Goal: Information Seeking & Learning: Learn about a topic

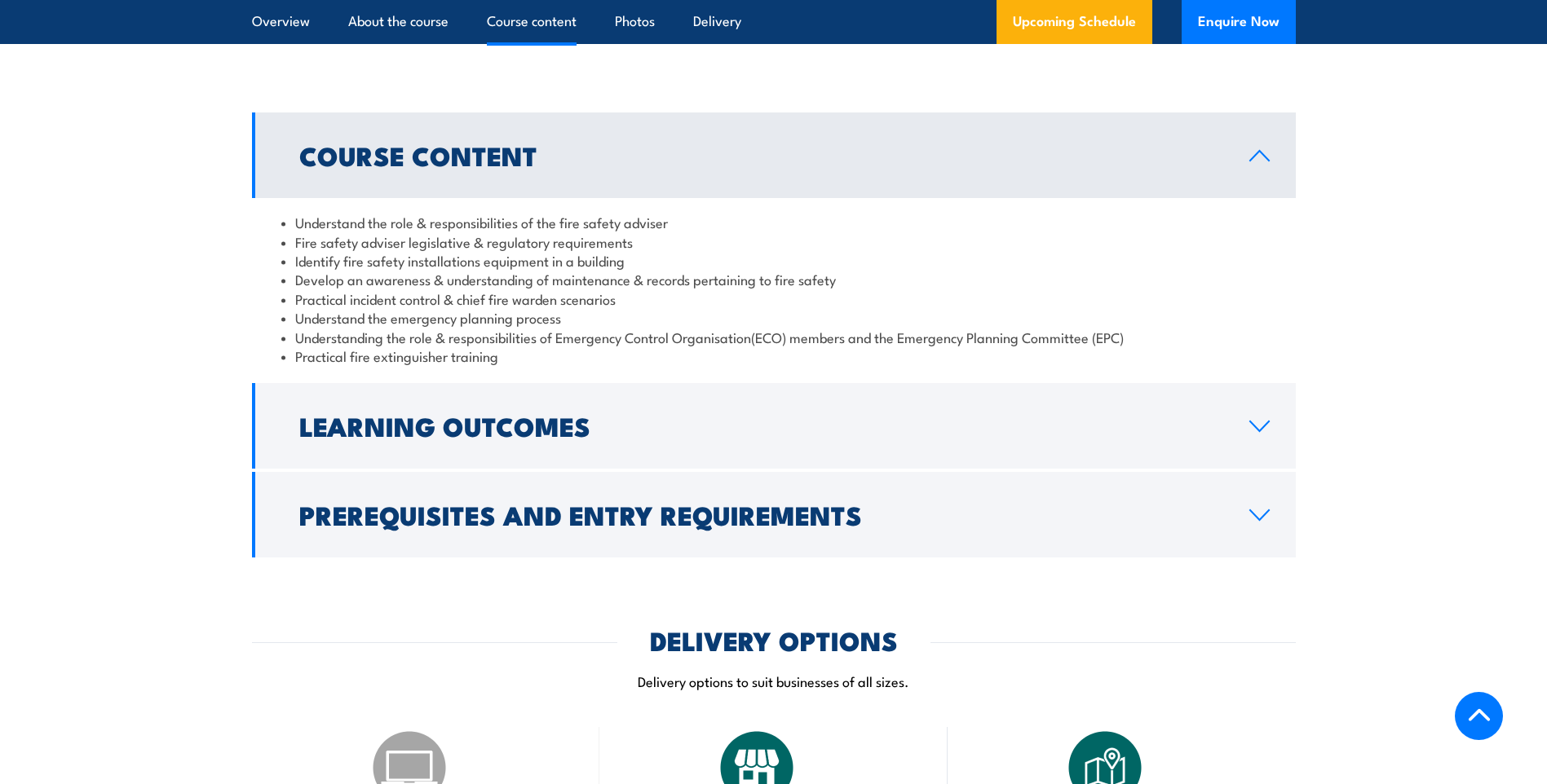
scroll to position [1386, 0]
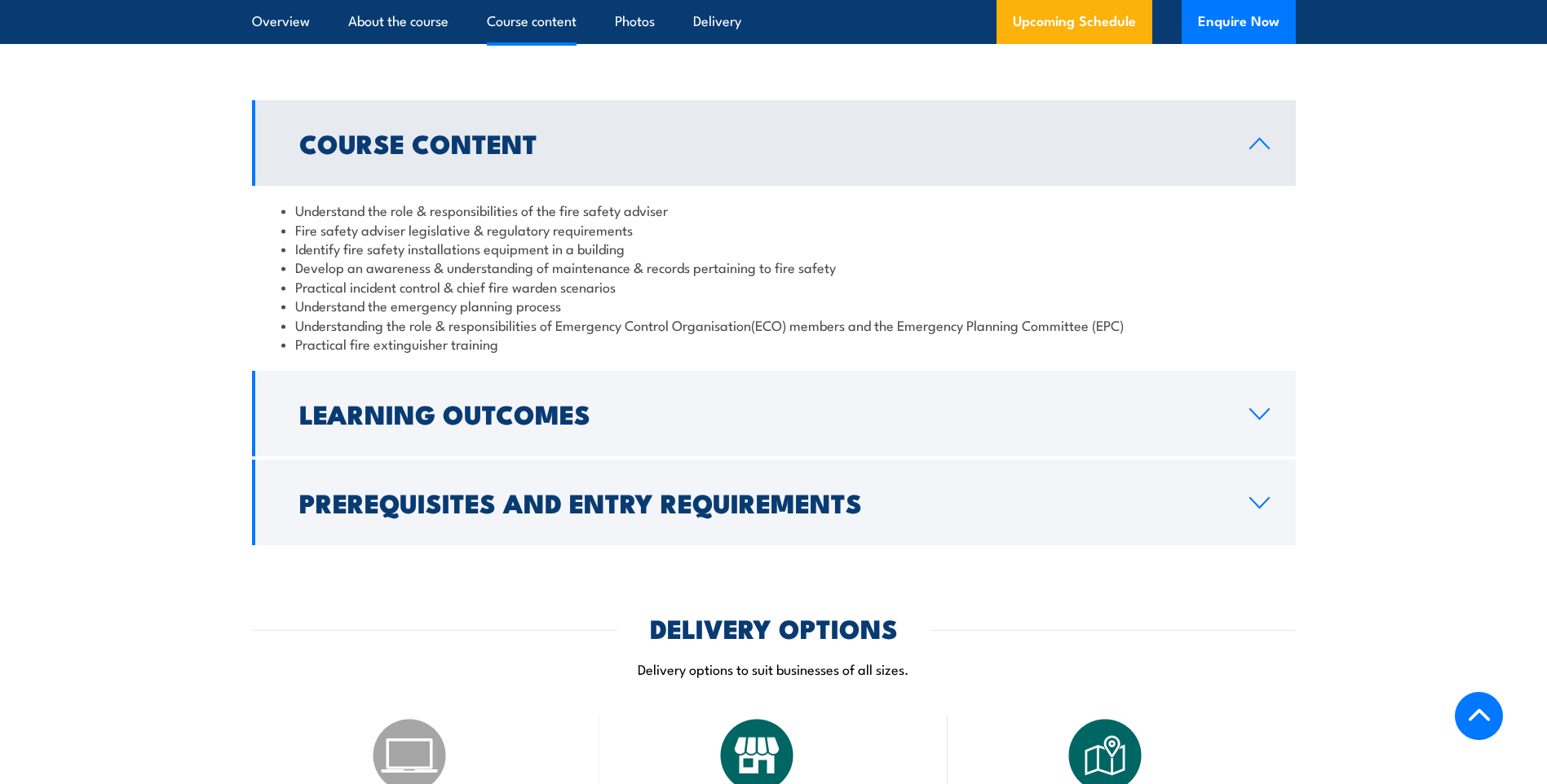
click at [371, 219] on li "Understand the role & responsibilities of the fire safety adviser" at bounding box center [774, 210] width 985 height 18
drag, startPoint x: 371, startPoint y: 245, endPoint x: 373, endPoint y: 268, distance: 23.1
click at [373, 238] on li "Fire safety adviser legislative & regulatory requirements" at bounding box center [774, 229] width 985 height 18
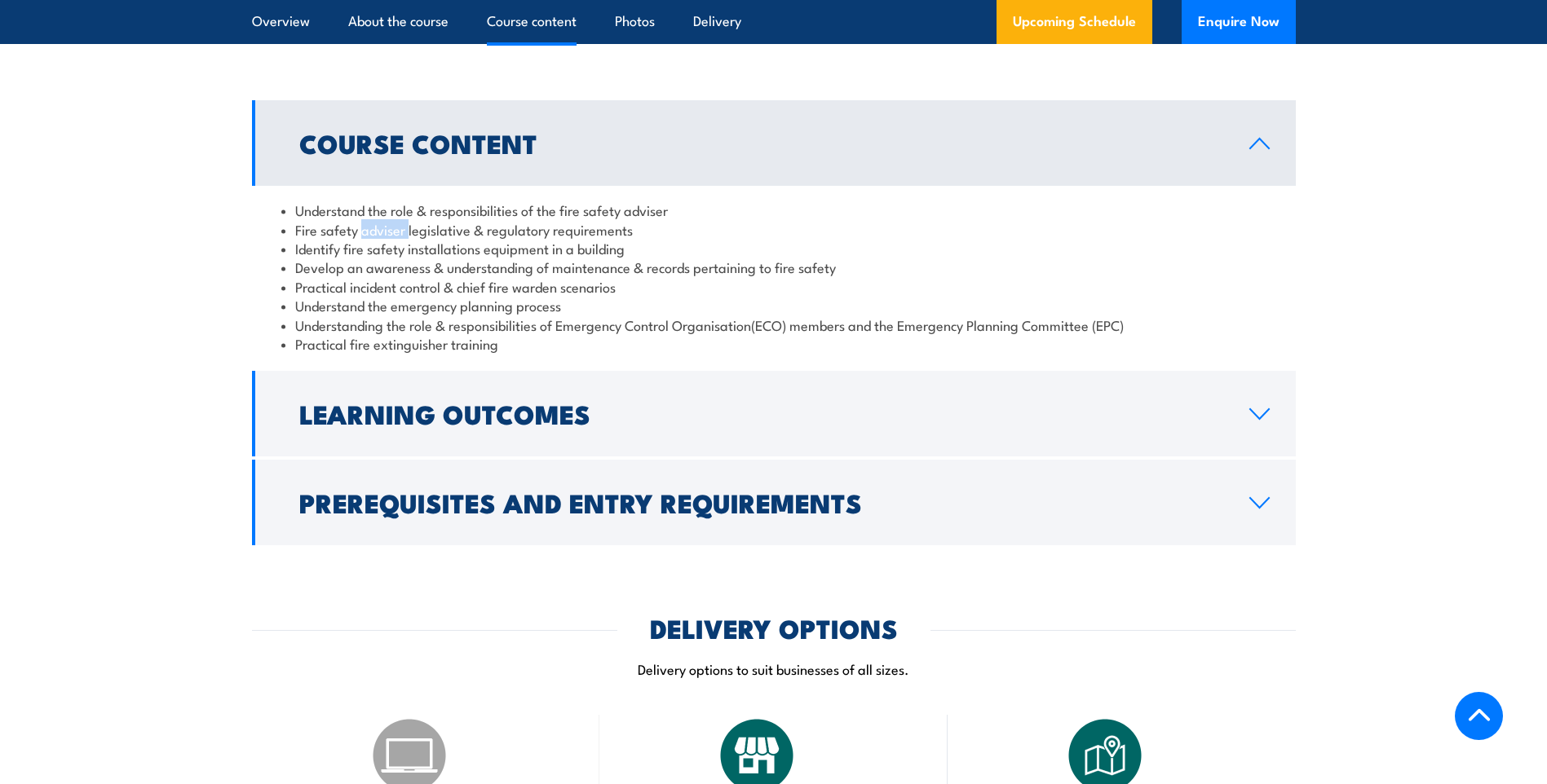
click at [373, 238] on li "Fire safety adviser legislative & regulatory requirements" at bounding box center [774, 229] width 985 height 18
drag, startPoint x: 373, startPoint y: 268, endPoint x: 376, endPoint y: 279, distance: 11.4
click at [374, 238] on li "Fire safety adviser legislative & regulatory requirements" at bounding box center [774, 229] width 985 height 18
drag, startPoint x: 376, startPoint y: 279, endPoint x: 448, endPoint y: 293, distance: 73.3
click at [446, 258] on li "Identify fire safety installations equipment in a building" at bounding box center [774, 248] width 985 height 18
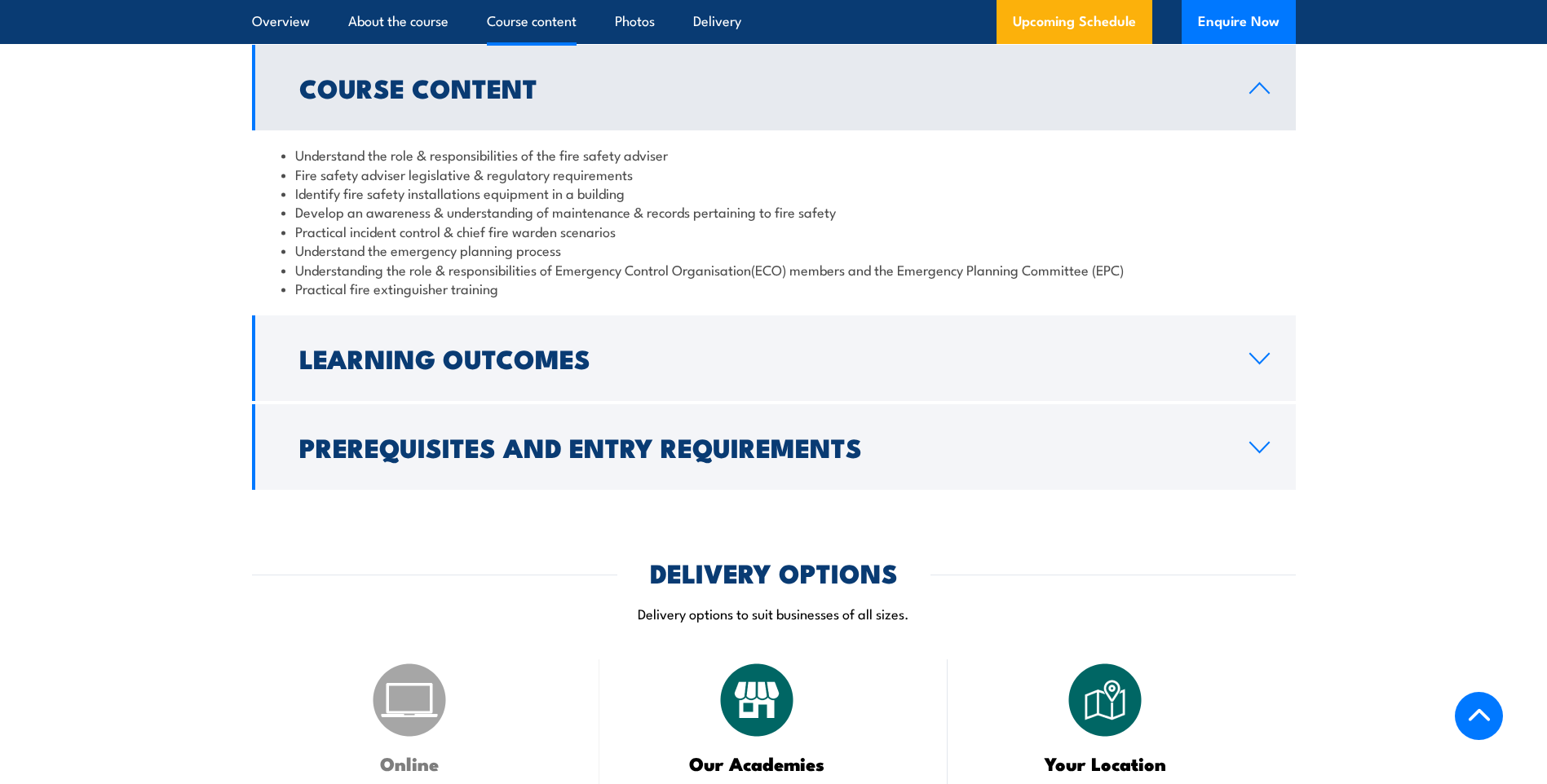
scroll to position [1549, 0]
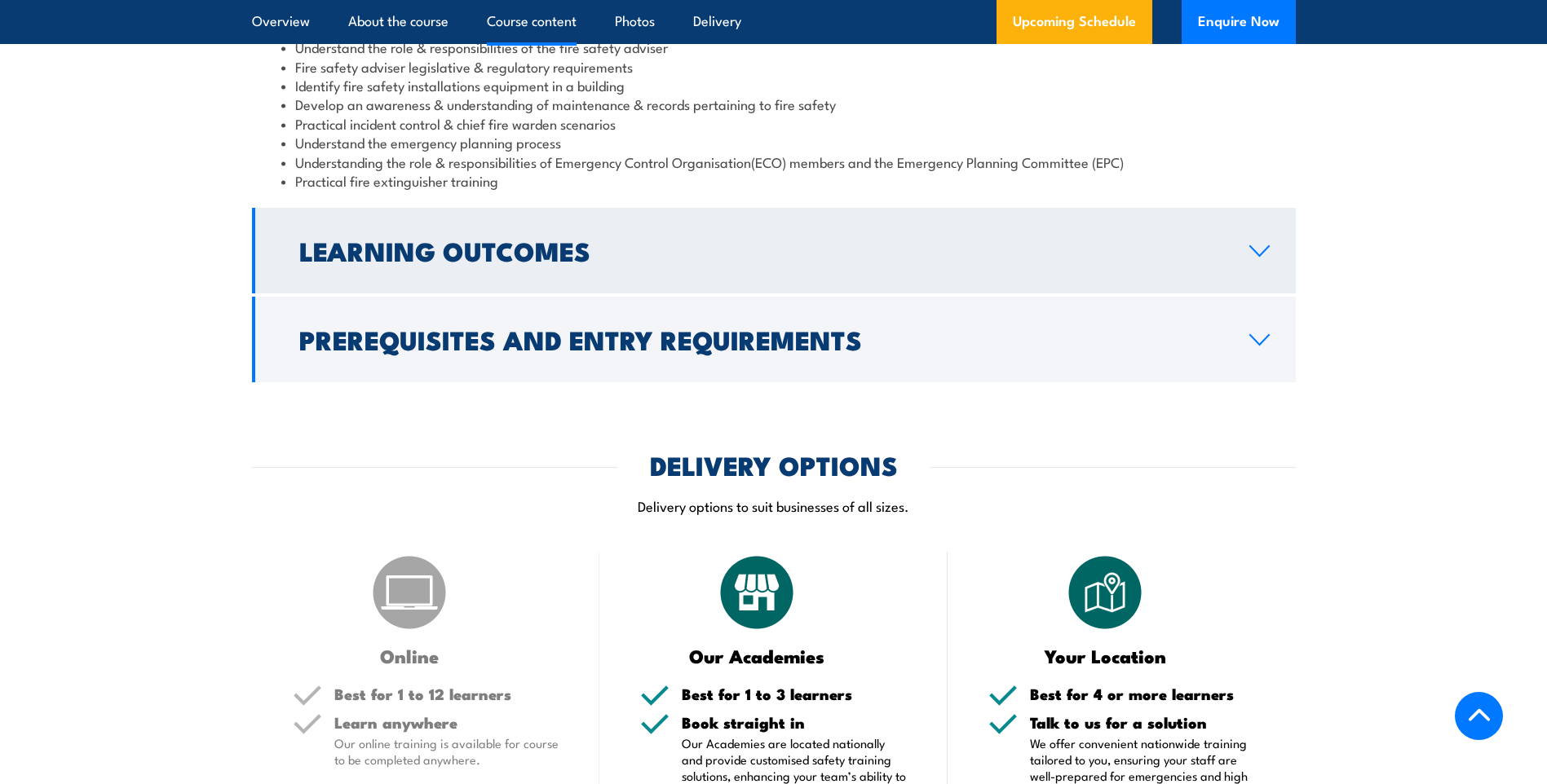
click at [565, 262] on h2 "Learning Outcomes" at bounding box center [761, 249] width 924 height 23
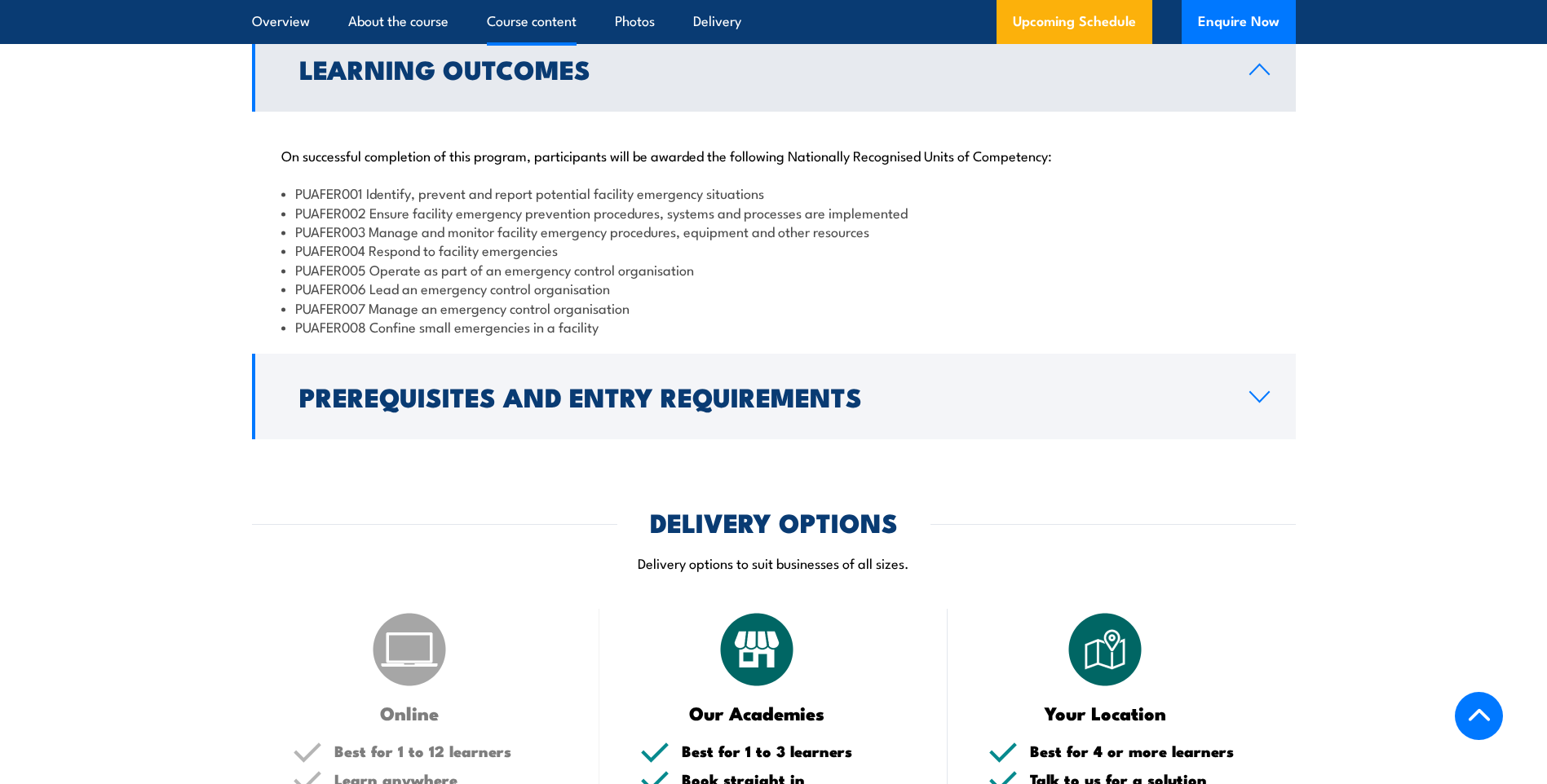
click at [619, 112] on link "Learning Outcomes" at bounding box center [774, 69] width 1044 height 86
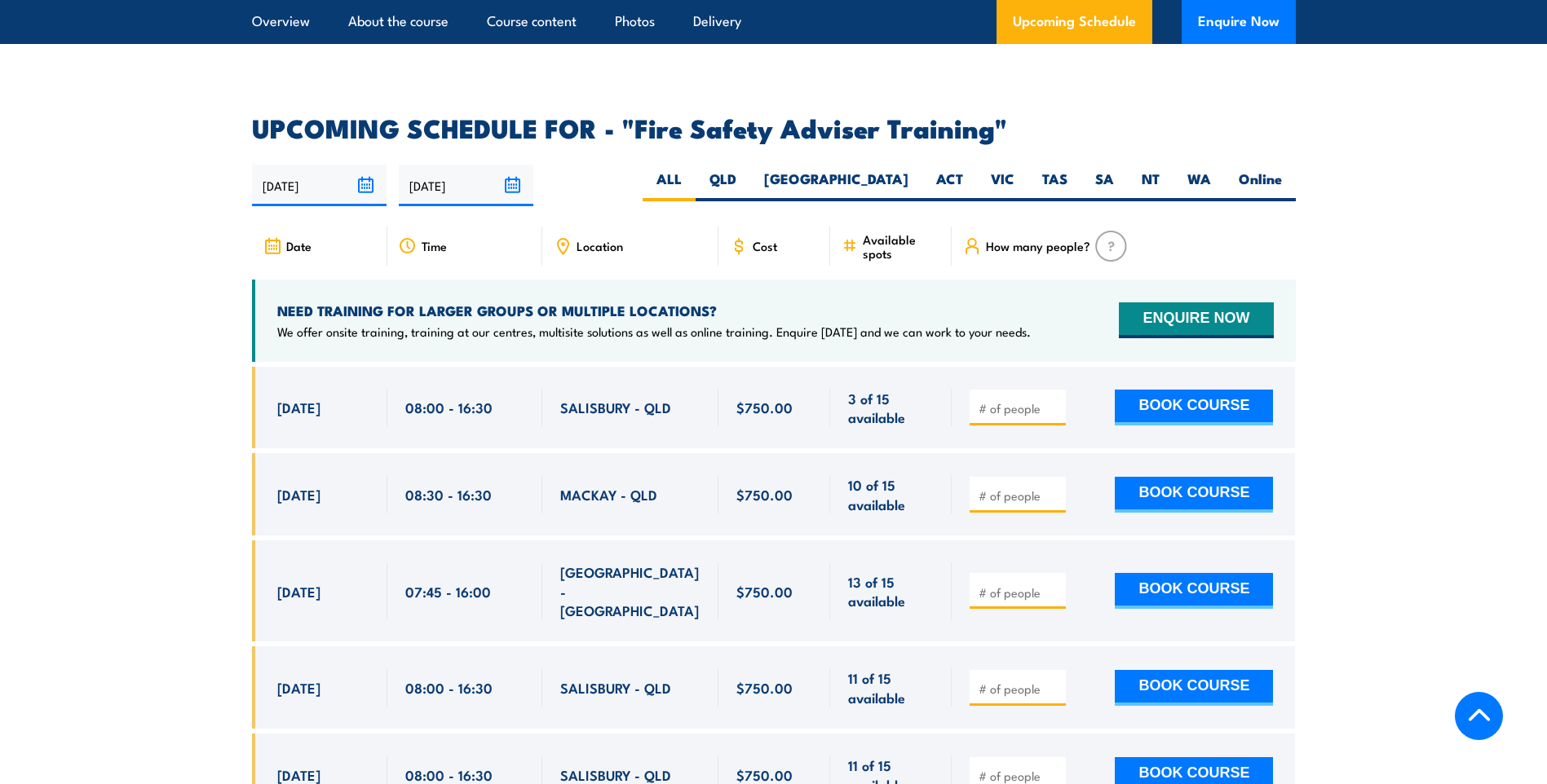
scroll to position [2364, 0]
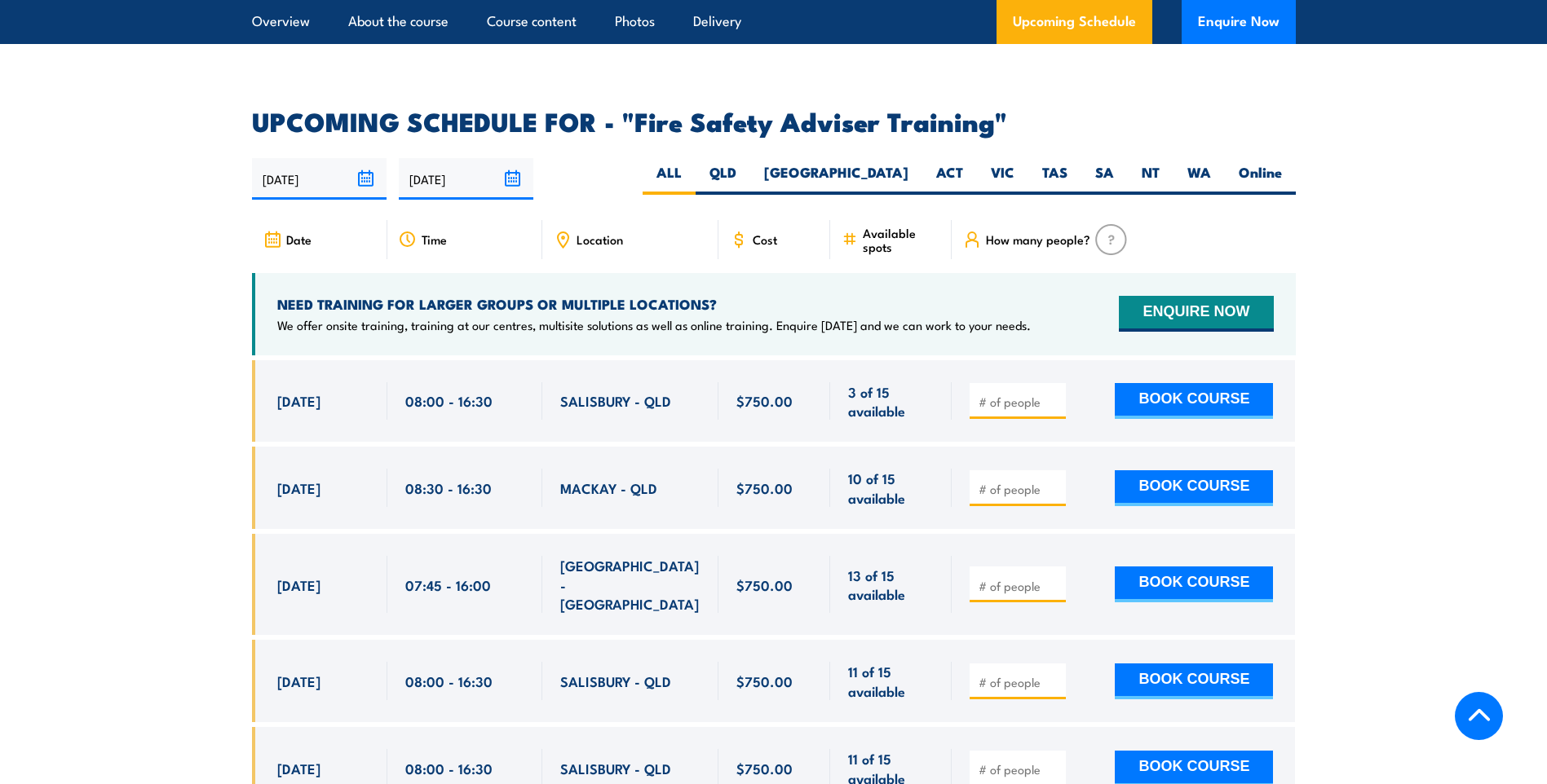
click at [604, 313] on h4 "NEED TRAINING FOR LARGER GROUPS OR MULTIPLE LOCATIONS?" at bounding box center [653, 303] width 753 height 18
drag, startPoint x: 604, startPoint y: 316, endPoint x: 508, endPoint y: 326, distance: 96.5
click at [522, 313] on h4 "NEED TRAINING FOR LARGER GROUPS OR MULTIPLE LOCATIONS?" at bounding box center [653, 303] width 753 height 18
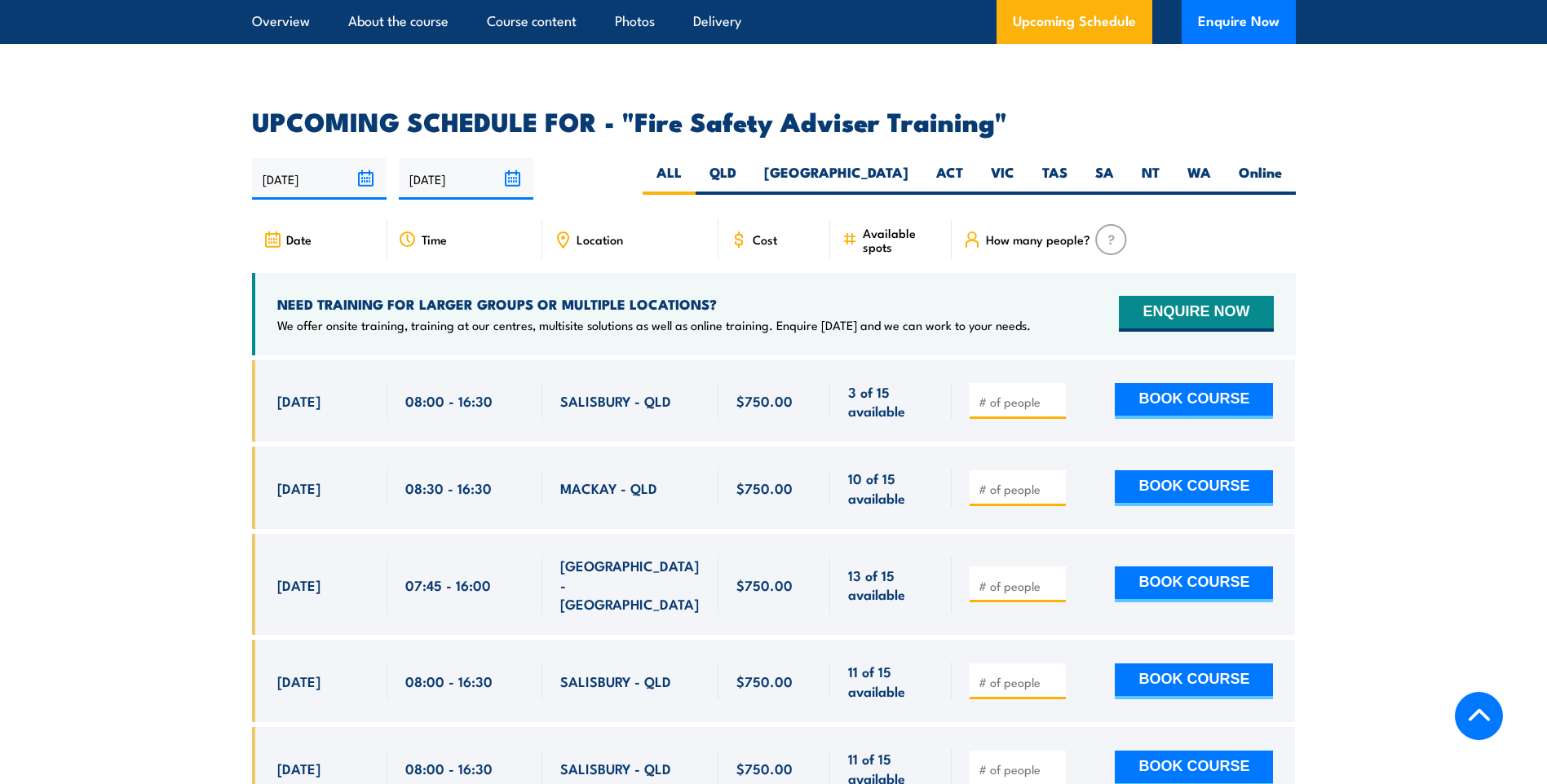
click at [299, 313] on h4 "NEED TRAINING FOR LARGER GROUPS OR MULTIPLE LOCATIONS?" at bounding box center [653, 303] width 753 height 18
drag, startPoint x: 299, startPoint y: 319, endPoint x: 415, endPoint y: 315, distance: 116.1
click at [415, 313] on h4 "NEED TRAINING FOR LARGER GROUPS OR MULTIPLE LOCATIONS?" at bounding box center [653, 303] width 753 height 18
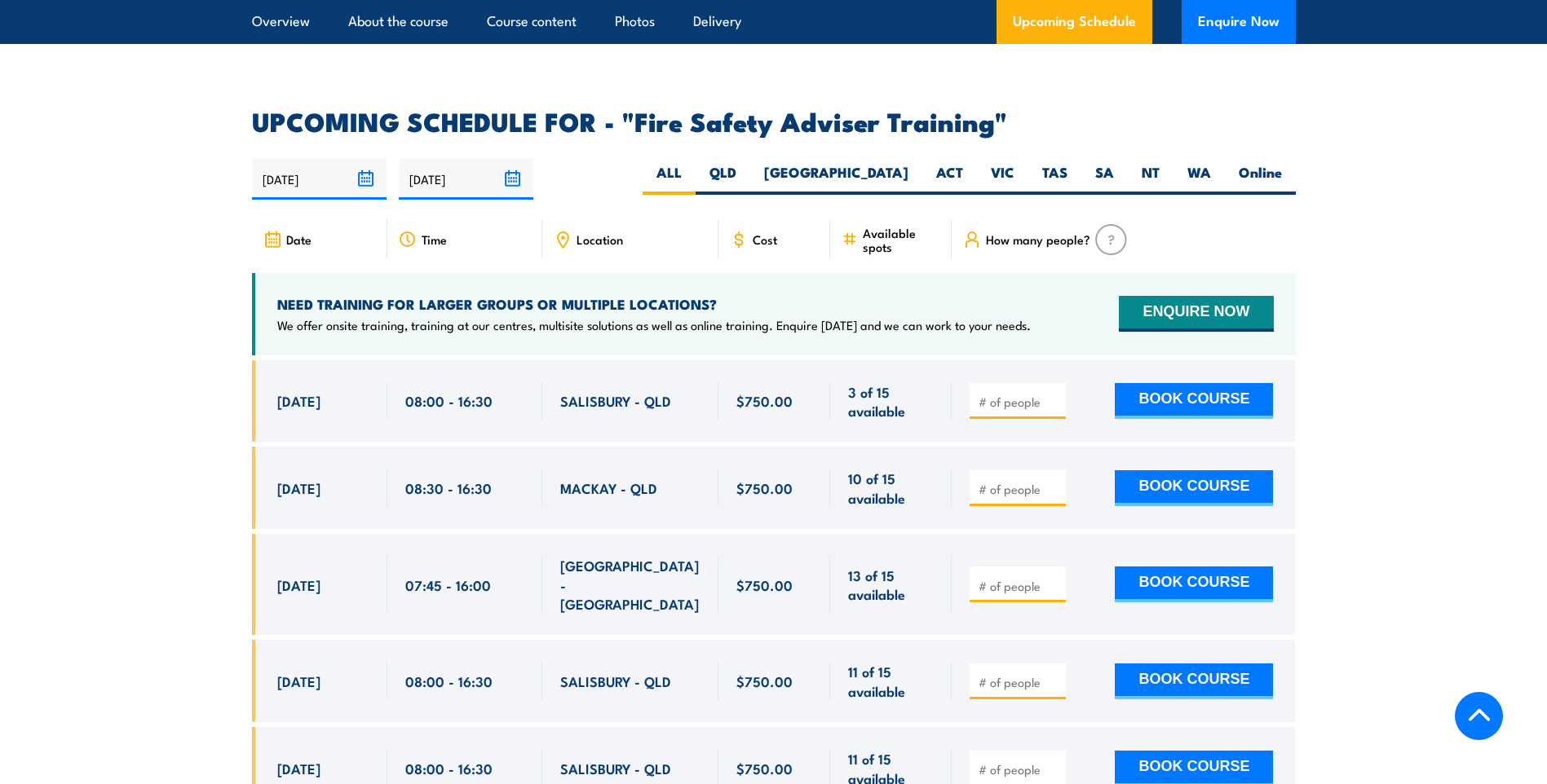
click at [401, 313] on h4 "NEED TRAINING FOR LARGER GROUPS OR MULTIPLE LOCATIONS?" at bounding box center [653, 303] width 753 height 18
click at [373, 313] on h4 "NEED TRAINING FOR LARGER GROUPS OR MULTIPLE LOCATIONS?" at bounding box center [653, 303] width 753 height 18
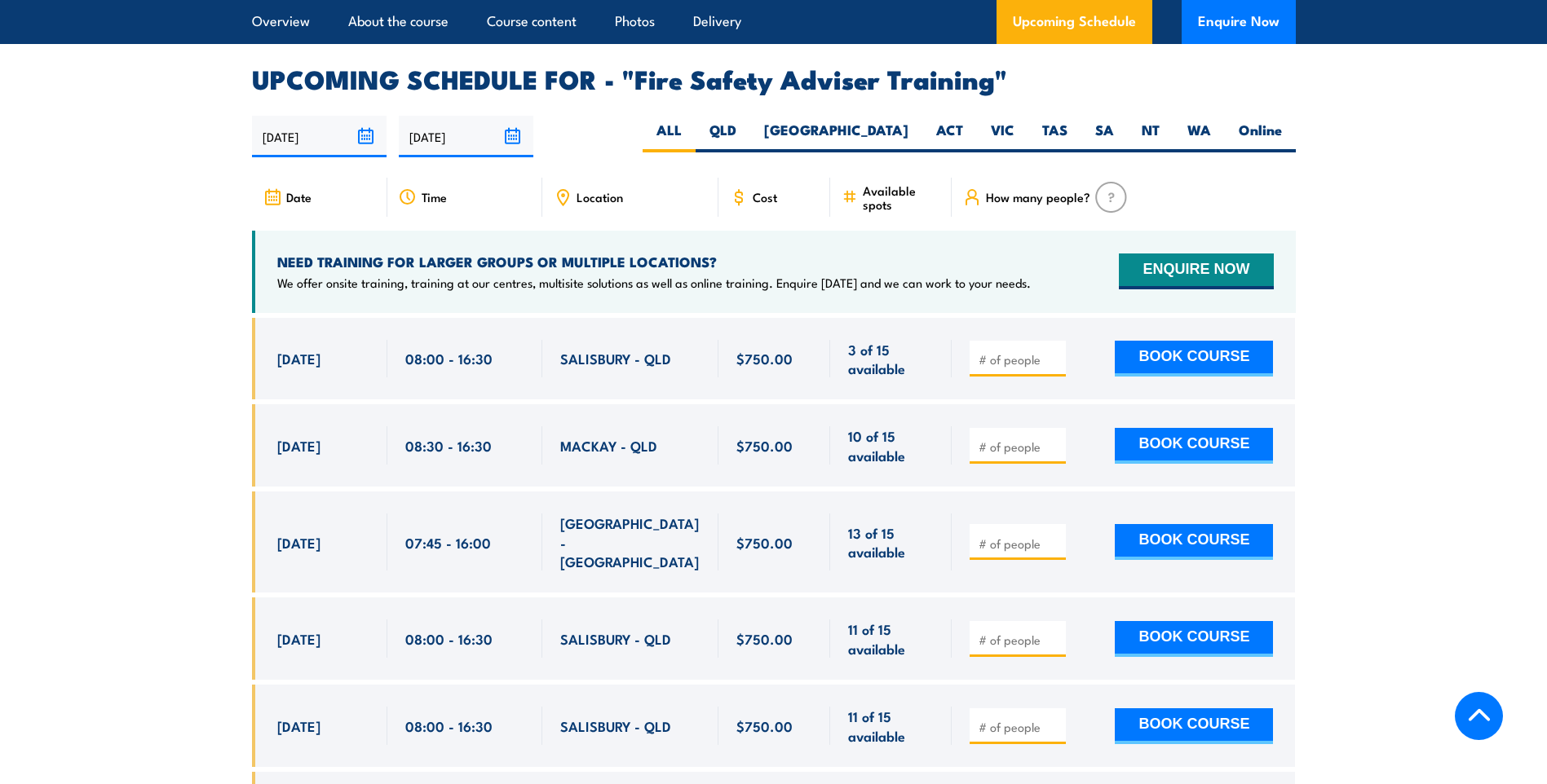
scroll to position [2445, 0]
